Goal: Transaction & Acquisition: Download file/media

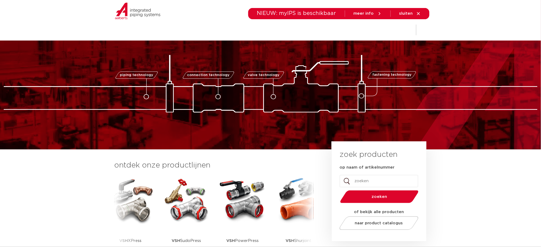
click at [412, 60] on img at bounding box center [271, 84] width 534 height 58
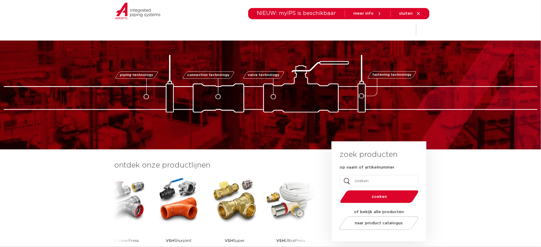
click at [155, 154] on section "ontdek onze productlijnen VSH SmartPress VSH XPress VSH SudoPress VSH PowerPres…" at bounding box center [270, 213] width 541 height 126
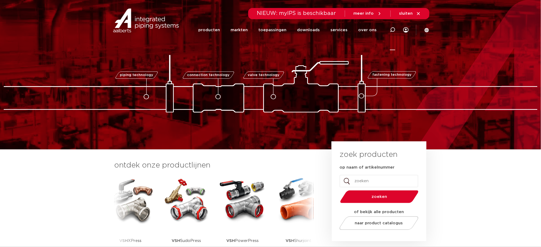
click at [392, 30] on icon at bounding box center [392, 29] width 5 height 5
type input "r2764"
click button "Zoeken" at bounding box center [0, 0] width 0 height 0
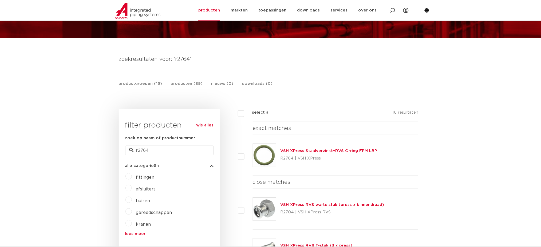
scroll to position [71, 0]
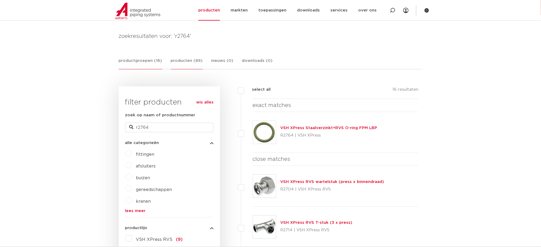
click at [189, 63] on link "producten (89)" at bounding box center [187, 64] width 32 height 12
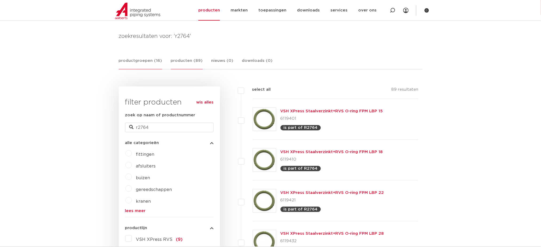
click at [154, 61] on link "productgroepen (16)" at bounding box center [141, 64] width 44 height 12
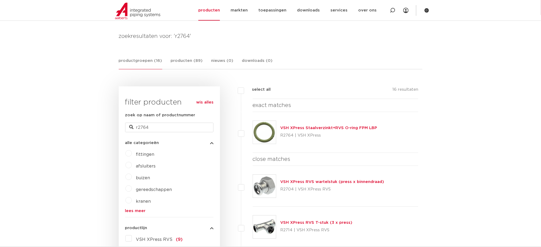
click at [317, 130] on link "VSH XPress Staalverzinkt+RVS O-ring FPM LBP" at bounding box center [329, 128] width 97 height 4
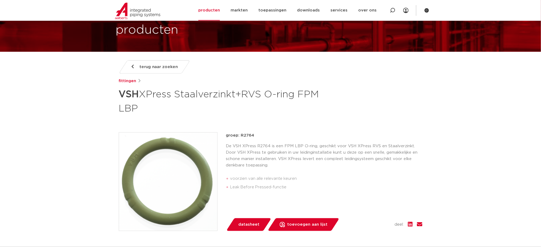
scroll to position [36, 0]
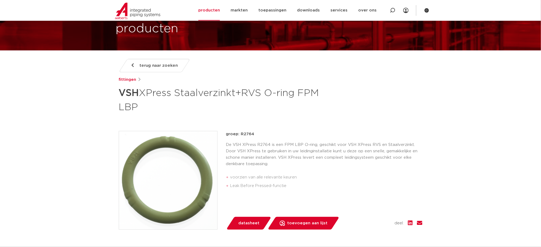
drag, startPoint x: 189, startPoint y: 109, endPoint x: 116, endPoint y: 98, distance: 73.2
click at [116, 98] on div "terug naar zoeken fittingen VSH XPress Staalverzinkt+RVS O-ring FPM LBP groep: …" at bounding box center [271, 195] width 312 height 273
copy h1 "VSH XPress Staalverzinkt+RVS O-ring FPM LBP"
click at [392, 8] on icon at bounding box center [393, 10] width 6 height 6
type input "fpm"
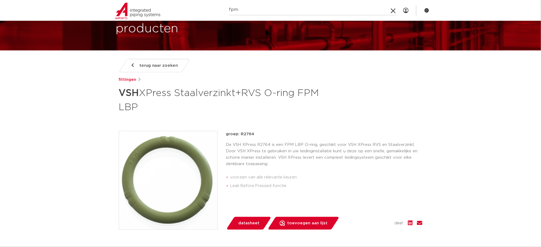
click button "Zoeken" at bounding box center [0, 0] width 0 height 0
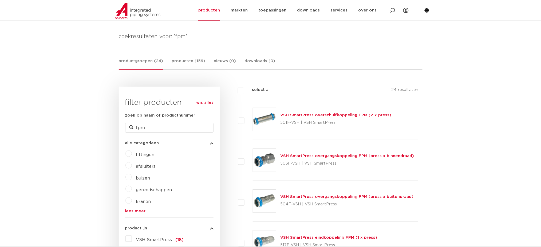
scroll to position [71, 0]
click at [184, 61] on link "producten (159)" at bounding box center [189, 64] width 34 height 12
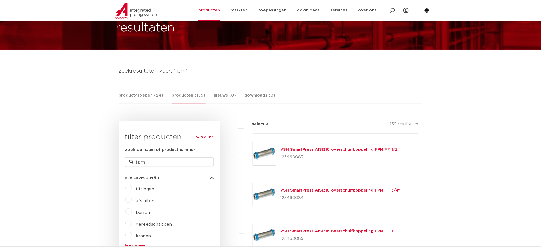
scroll to position [0, 0]
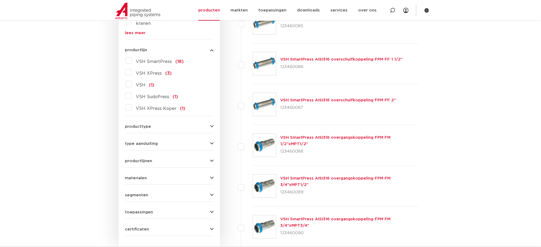
scroll to position [36, 0]
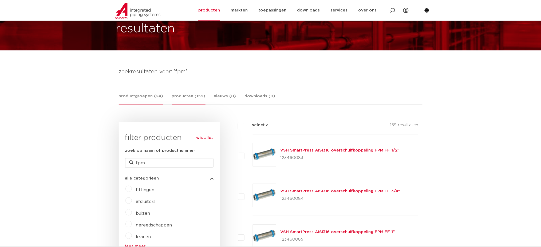
click at [144, 96] on link "productgroepen (24)" at bounding box center [141, 99] width 45 height 12
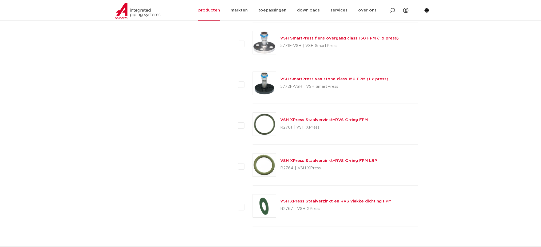
scroll to position [926, 0]
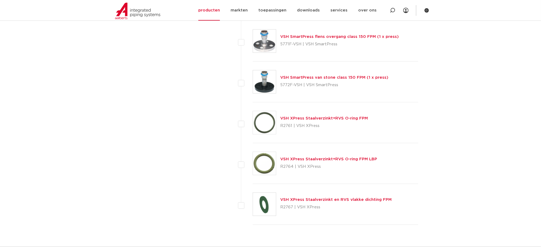
click at [264, 123] on img at bounding box center [264, 122] width 23 height 23
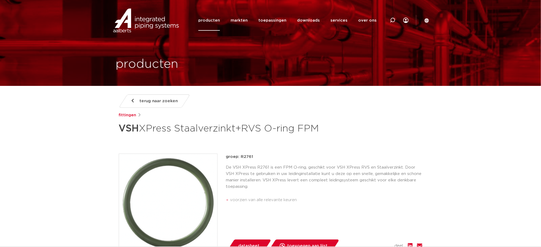
click at [338, 183] on p "De VSH XPress R2761 is een FPM O-ring, geschikt voor VSH XPress RVS en Staalver…" at bounding box center [324, 177] width 197 height 26
drag, startPoint x: 289, startPoint y: 160, endPoint x: 378, endPoint y: 0, distance: 182.9
click at [290, 159] on div "terug naar zoeken [GEOGRAPHIC_DATA] VSH XPress Staalverzinkt+RVS O-ring FPM gro…" at bounding box center [271, 225] width 312 height 261
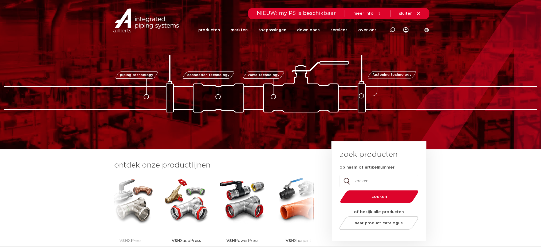
click at [337, 33] on link "services" at bounding box center [339, 30] width 17 height 21
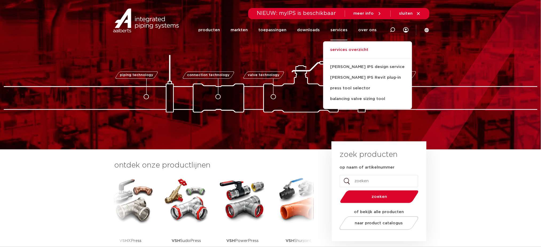
click at [342, 50] on link "services overzicht" at bounding box center [367, 53] width 89 height 12
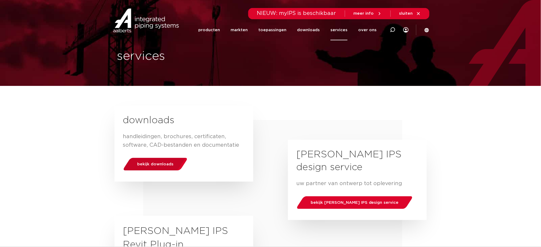
click at [162, 167] on div "bekijk downloads" at bounding box center [155, 165] width 68 height 14
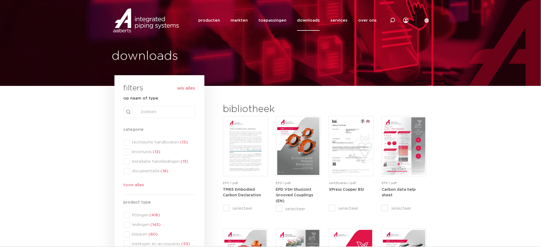
click at [144, 145] on div "categorie categorie technische handboeken (15) brochures (13) installatie handl…" at bounding box center [160, 159] width 72 height 64
click at [147, 141] on span "technische handboeken (15)" at bounding box center [162, 142] width 65 height 5
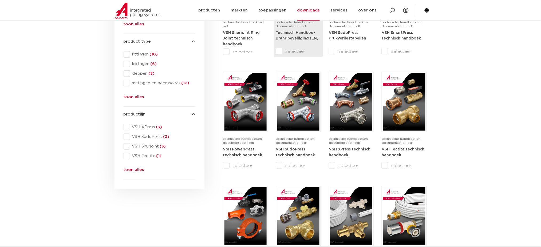
scroll to position [214, 0]
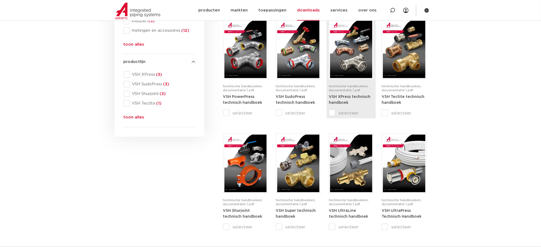
click at [339, 62] on img at bounding box center [351, 50] width 42 height 58
